Goal: Task Accomplishment & Management: Use online tool/utility

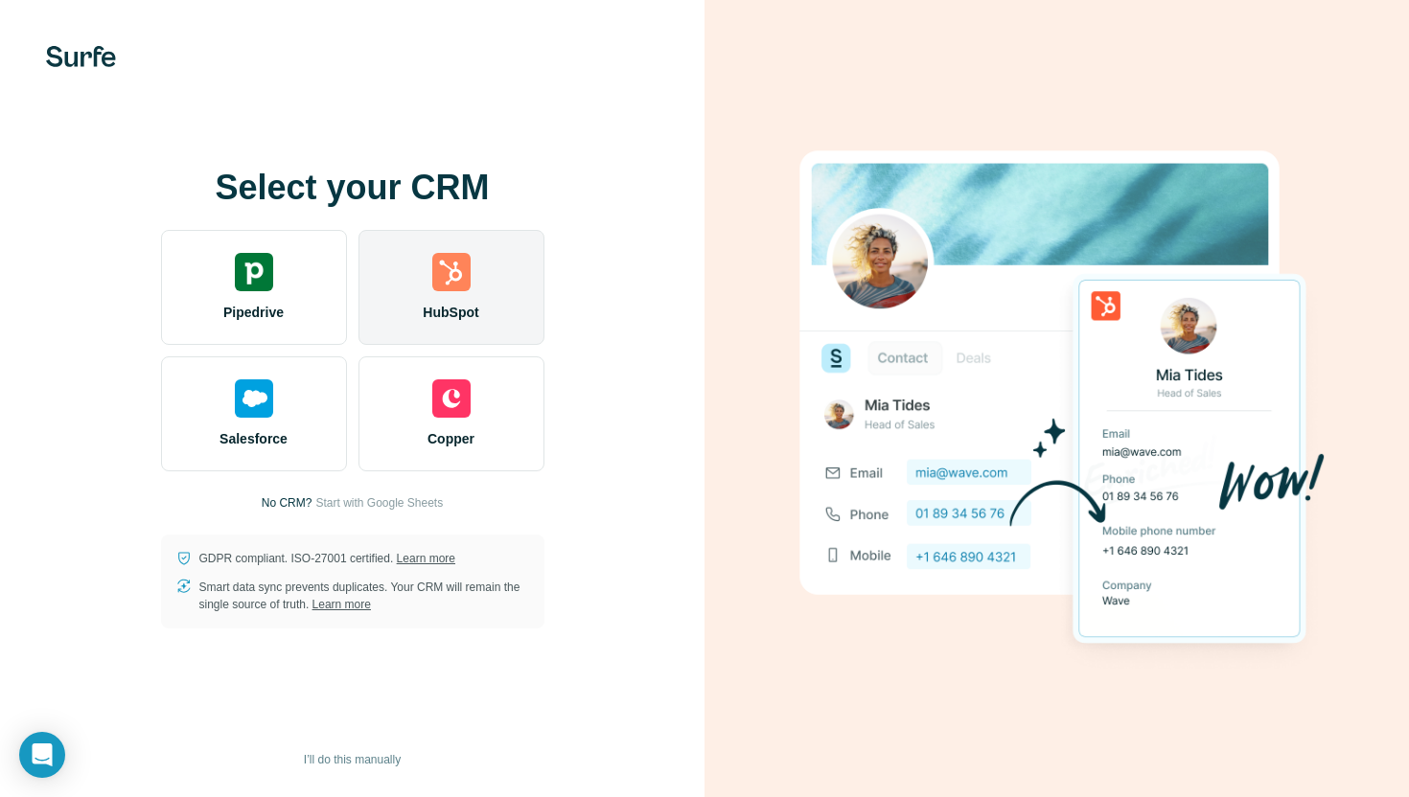
click at [446, 289] on img at bounding box center [451, 272] width 38 height 38
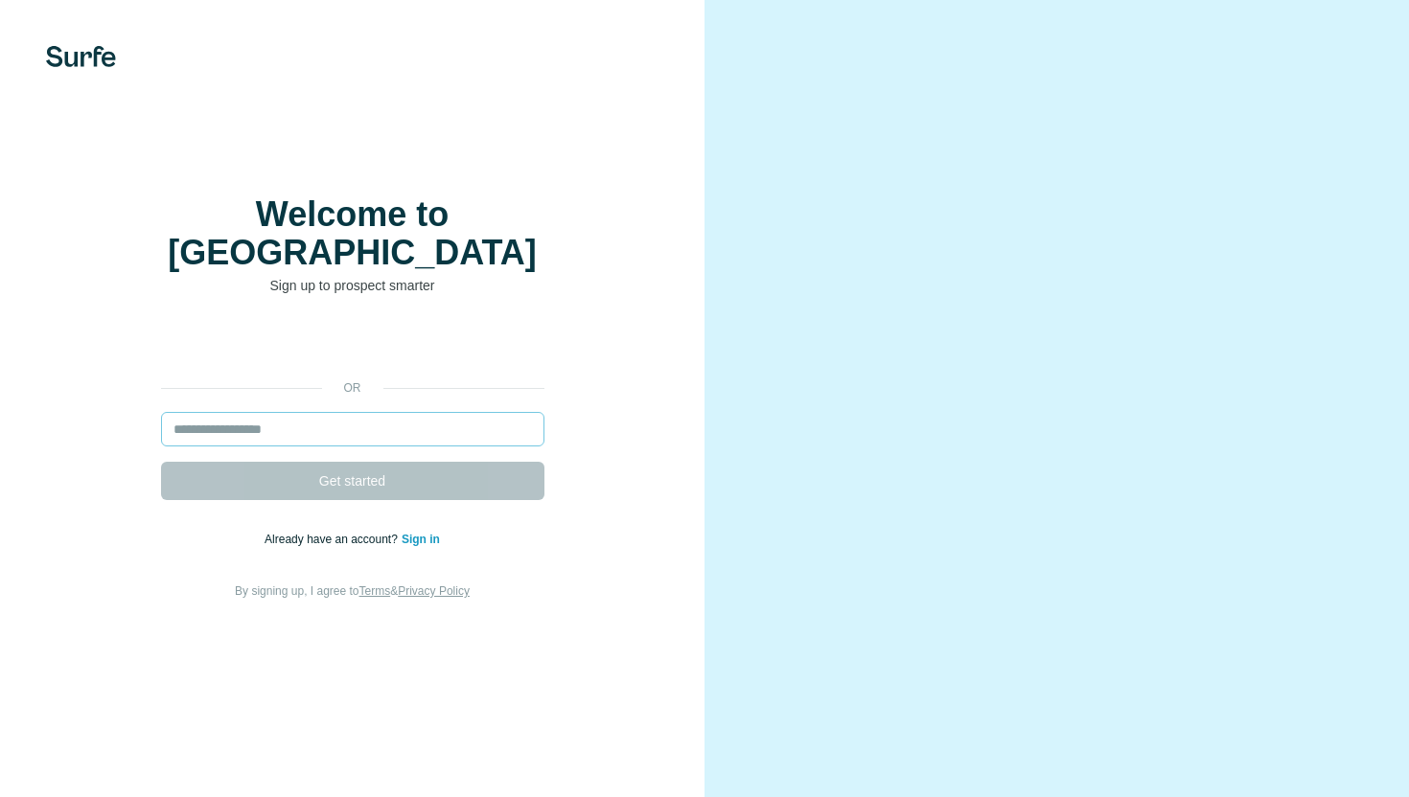
click at [315, 412] on input "email" at bounding box center [352, 429] width 383 height 35
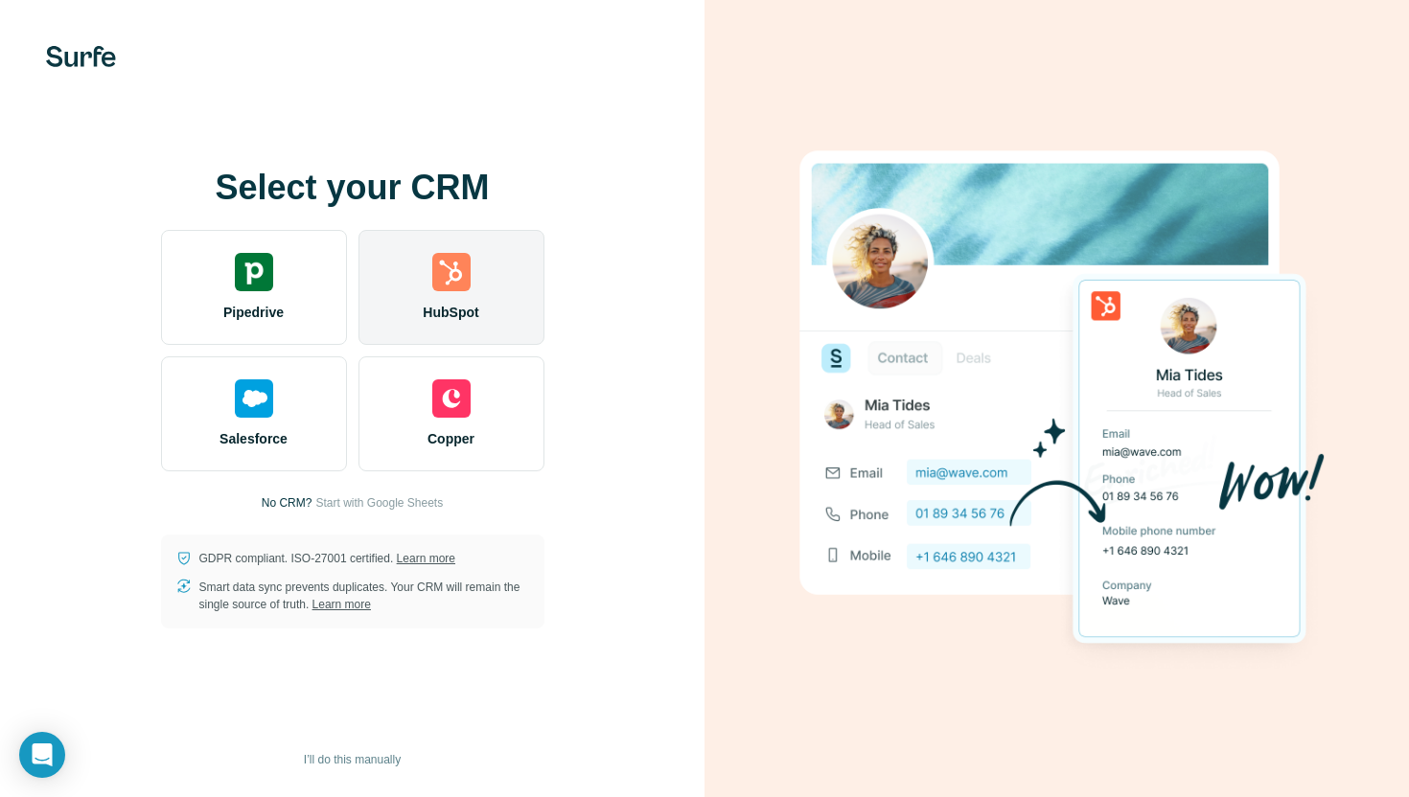
click at [444, 266] on img at bounding box center [451, 272] width 38 height 38
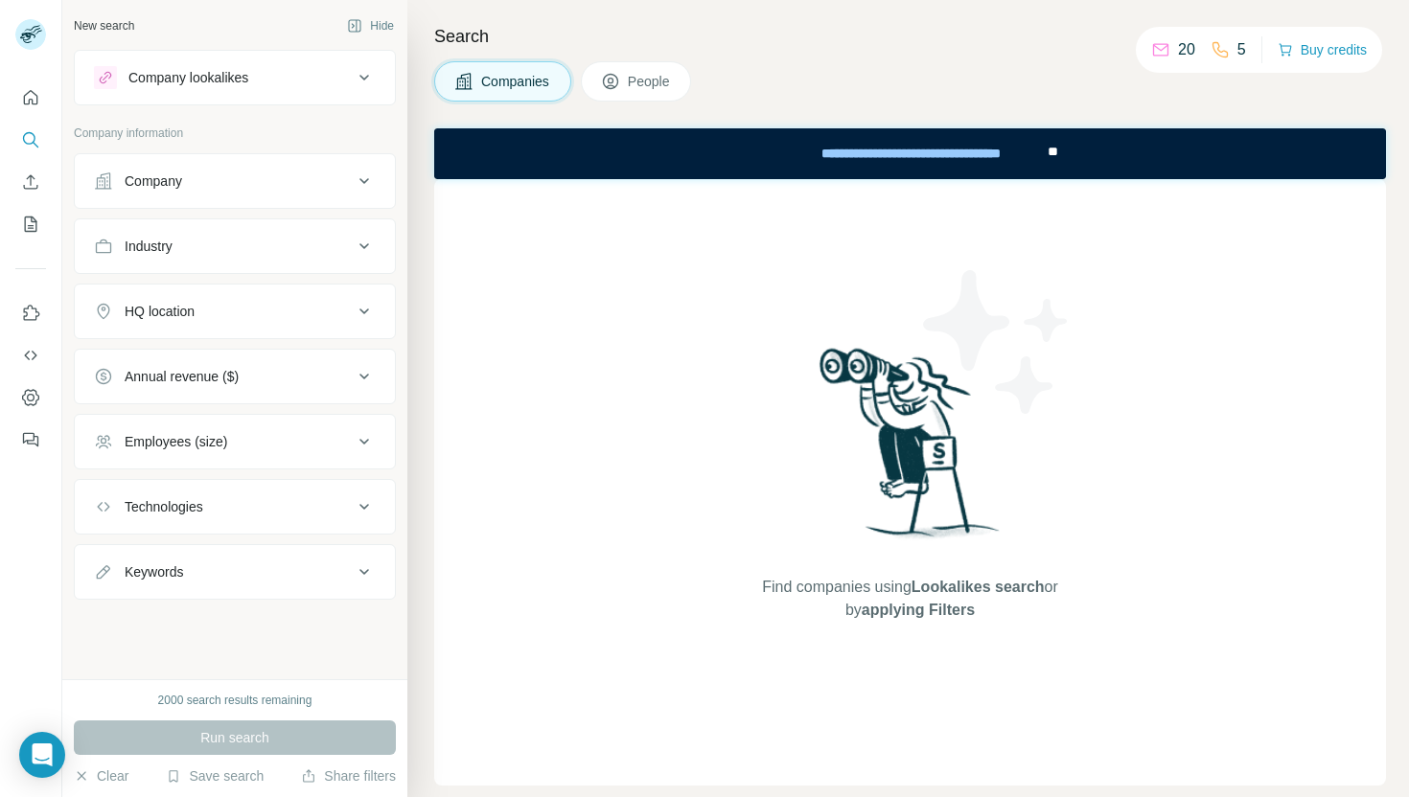
click at [348, 77] on div "Company lookalikes" at bounding box center [223, 77] width 259 height 23
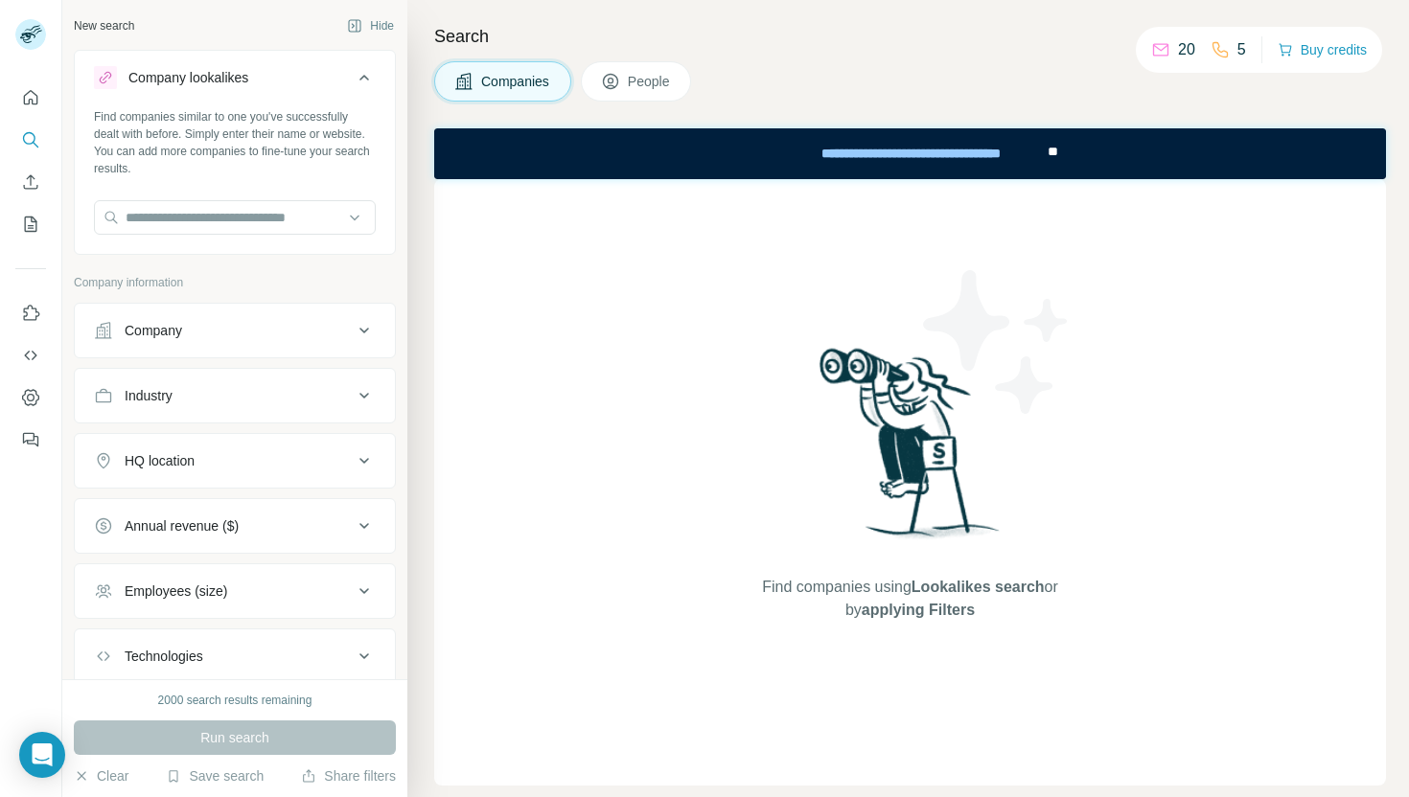
click at [348, 77] on div "Company lookalikes" at bounding box center [223, 77] width 259 height 23
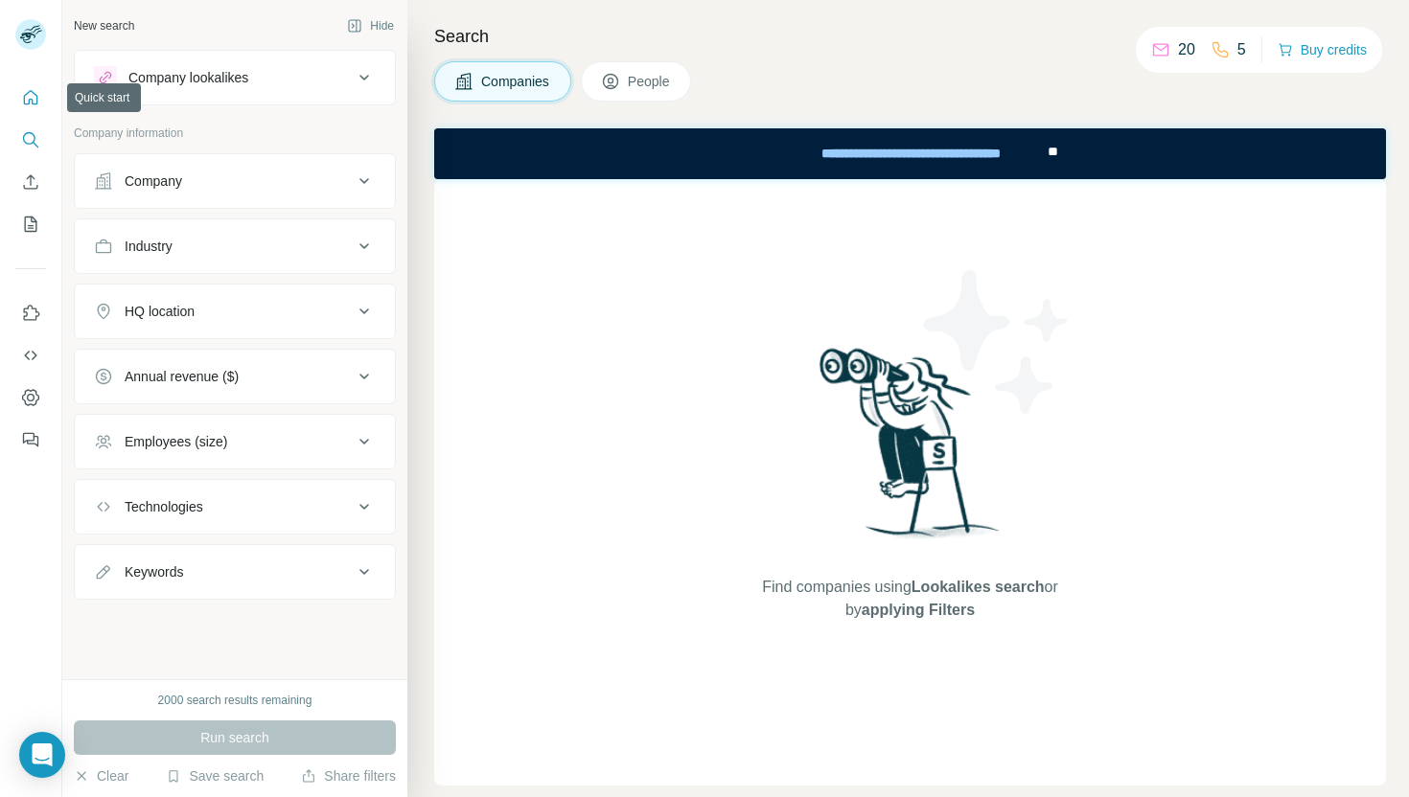
click at [34, 101] on icon "Quick start" at bounding box center [30, 97] width 19 height 19
